Goal: Register for event/course

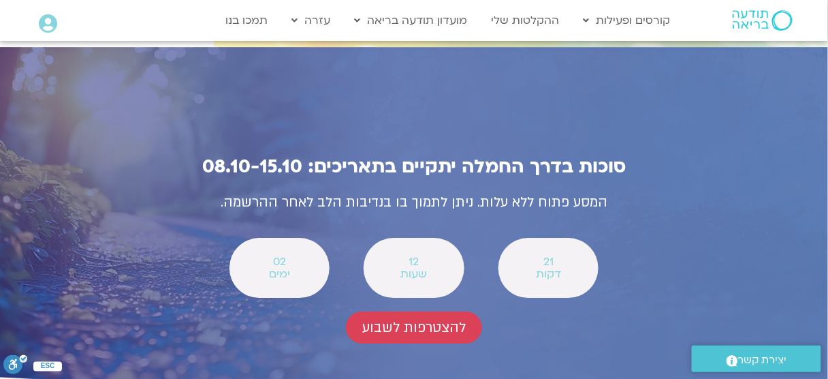
scroll to position [4849, 0]
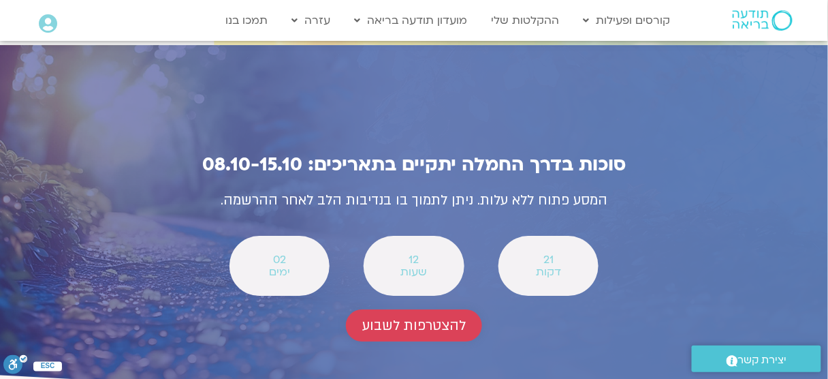
click at [441, 317] on span "להצטרפות לשבוע" at bounding box center [414, 325] width 104 height 16
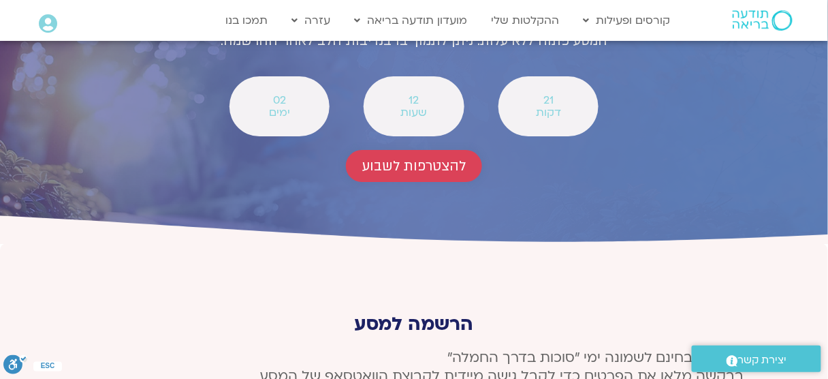
scroll to position [5014, 0]
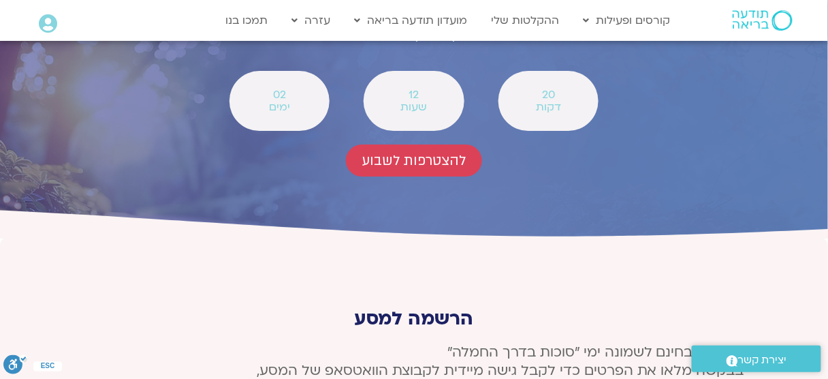
type input "[PERSON_NAME]"
type input "ד"
type input "[EMAIL_ADDRESS][DOMAIN_NAME]"
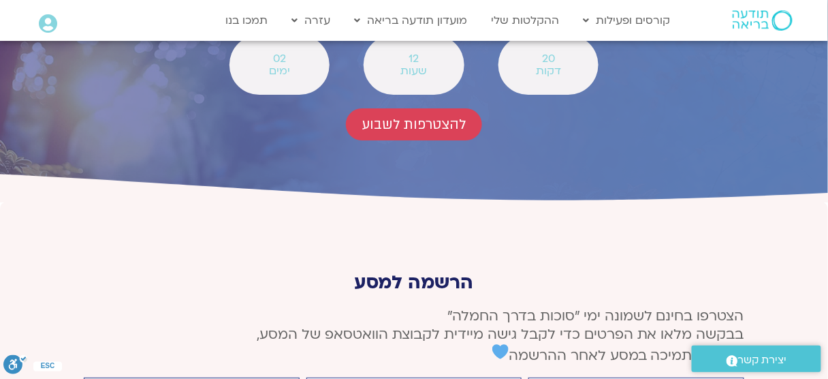
scroll to position [5068, 0]
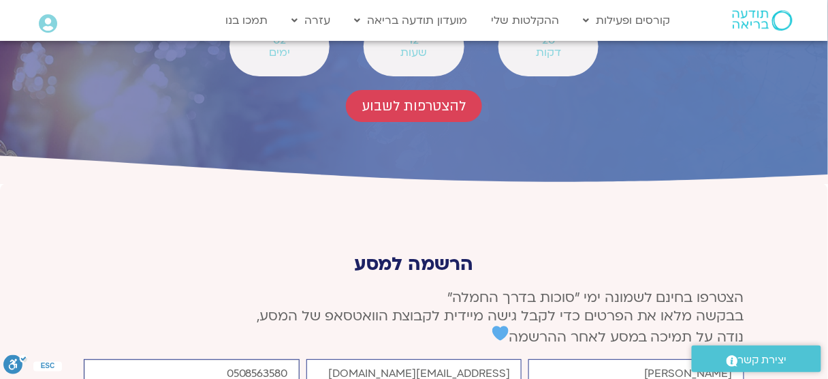
type input "0508563580"
